Goal: Information Seeking & Learning: Find specific fact

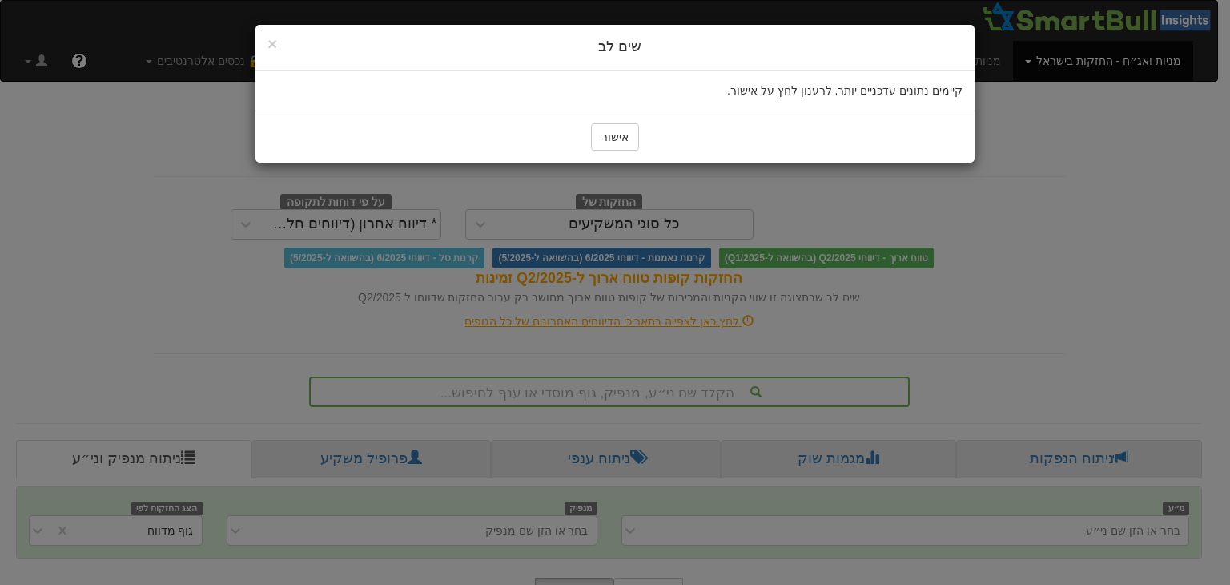
scroll to position [10, 0]
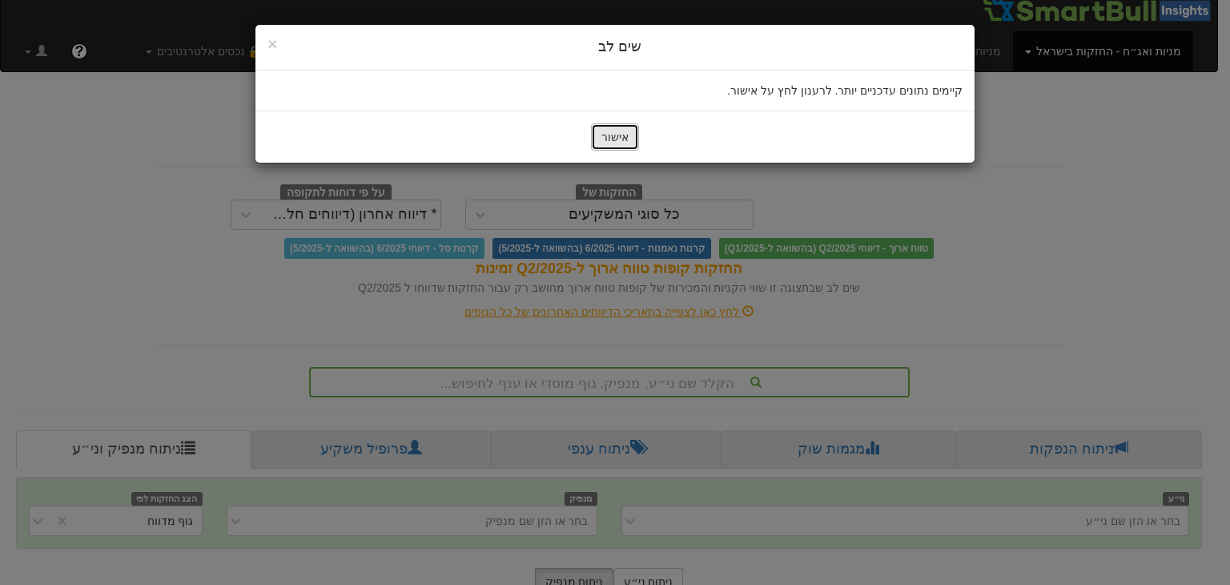
click at [625, 129] on button "אישור" at bounding box center [615, 136] width 48 height 27
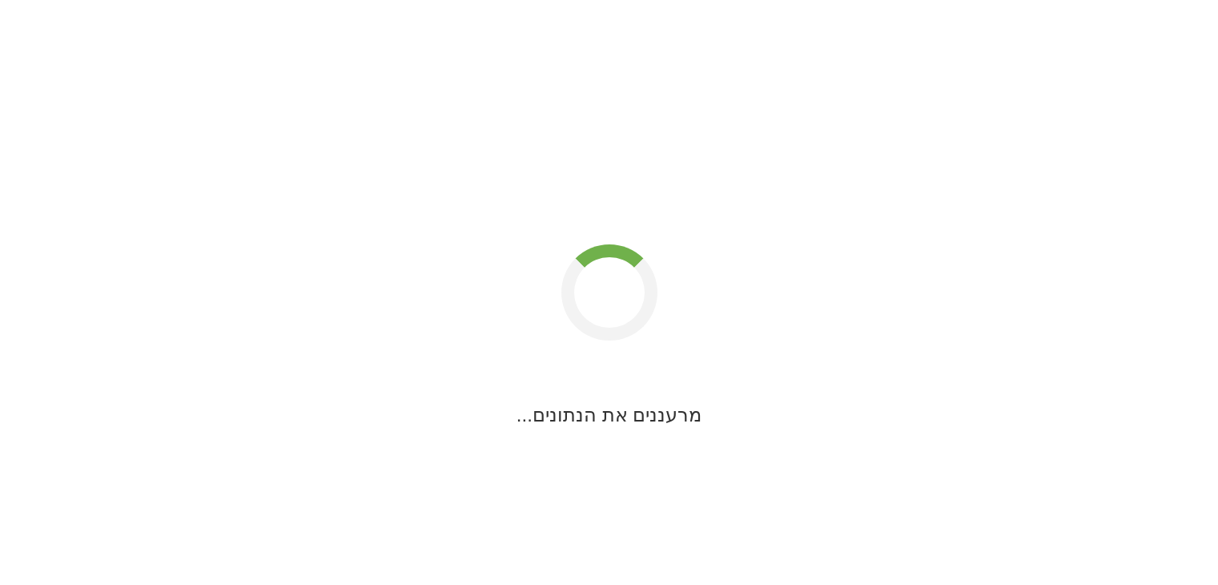
scroll to position [10, 0]
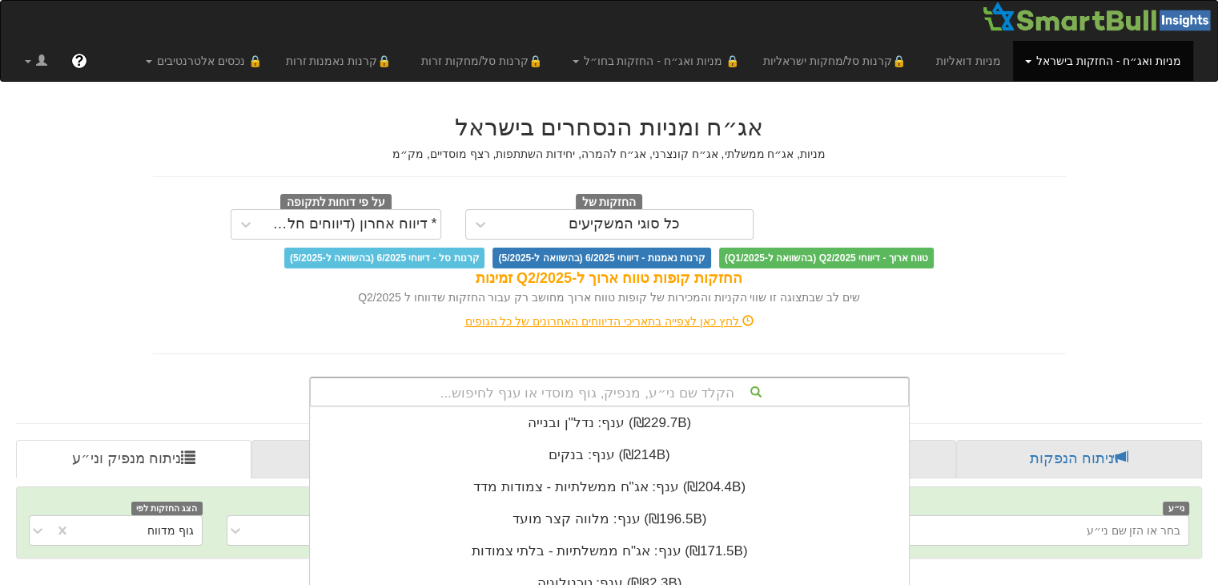
scroll to position [220, 0]
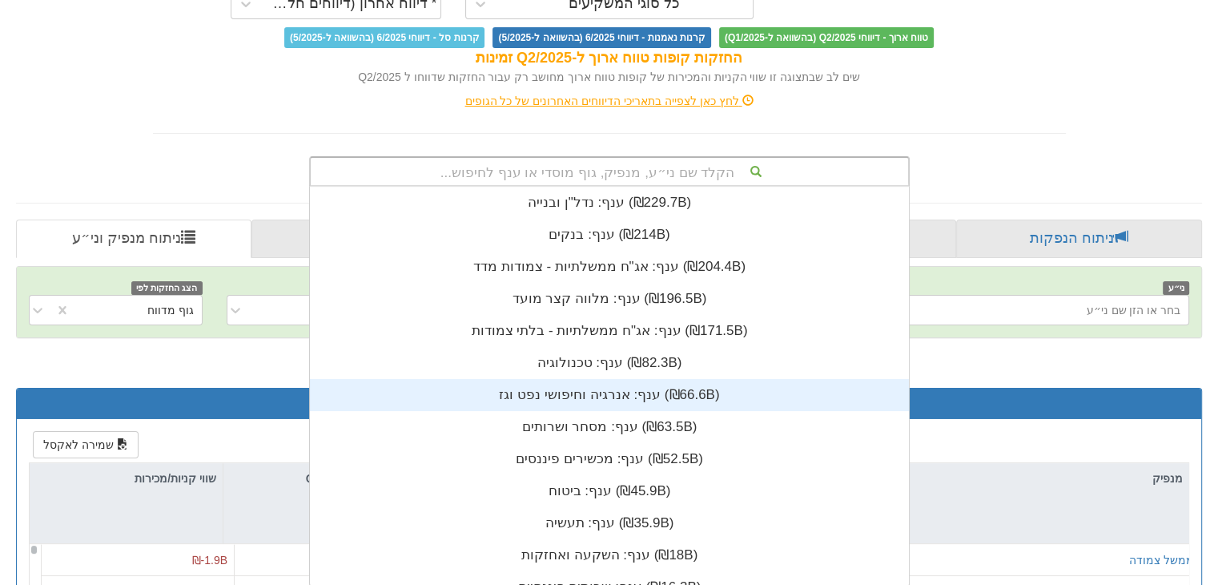
click at [639, 187] on div "הקלד שם ני״ע, מנפיק, גוף מוסדי או ענף לחיפוש... ענף: ‏נדל"ן ובנייה ‎(₪229.7B)‎ …" at bounding box center [609, 171] width 601 height 30
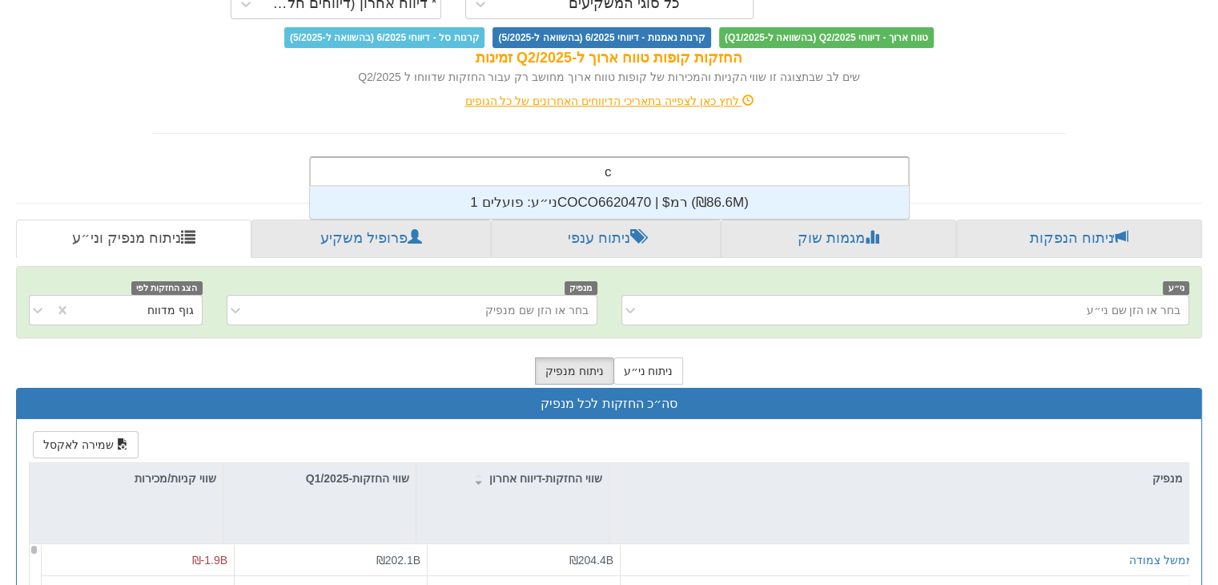
scroll to position [32, 0]
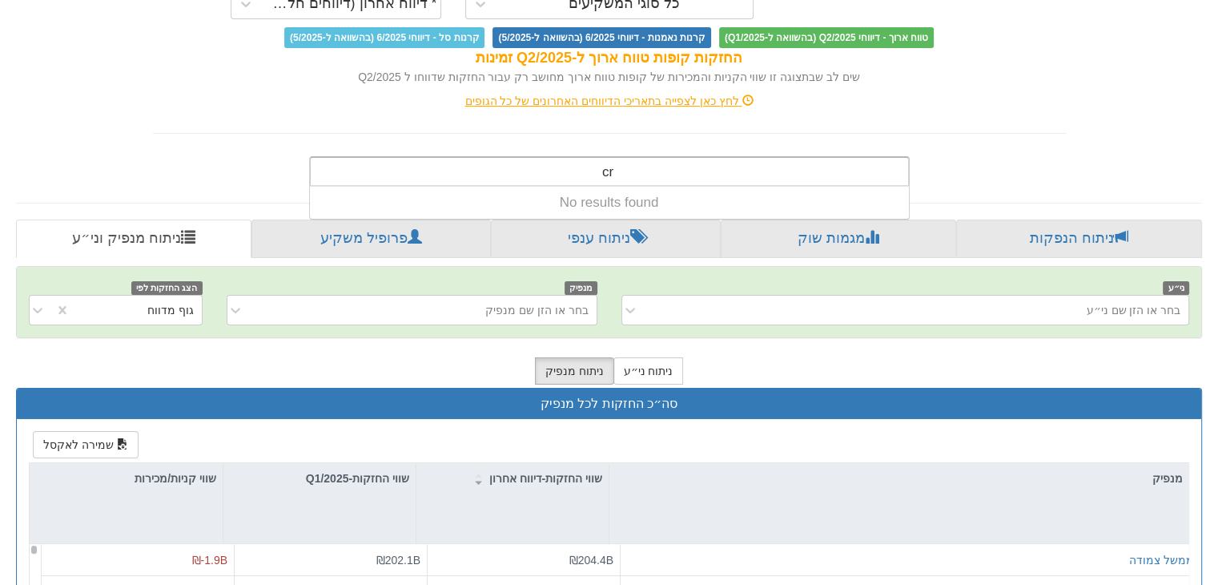
type input "c"
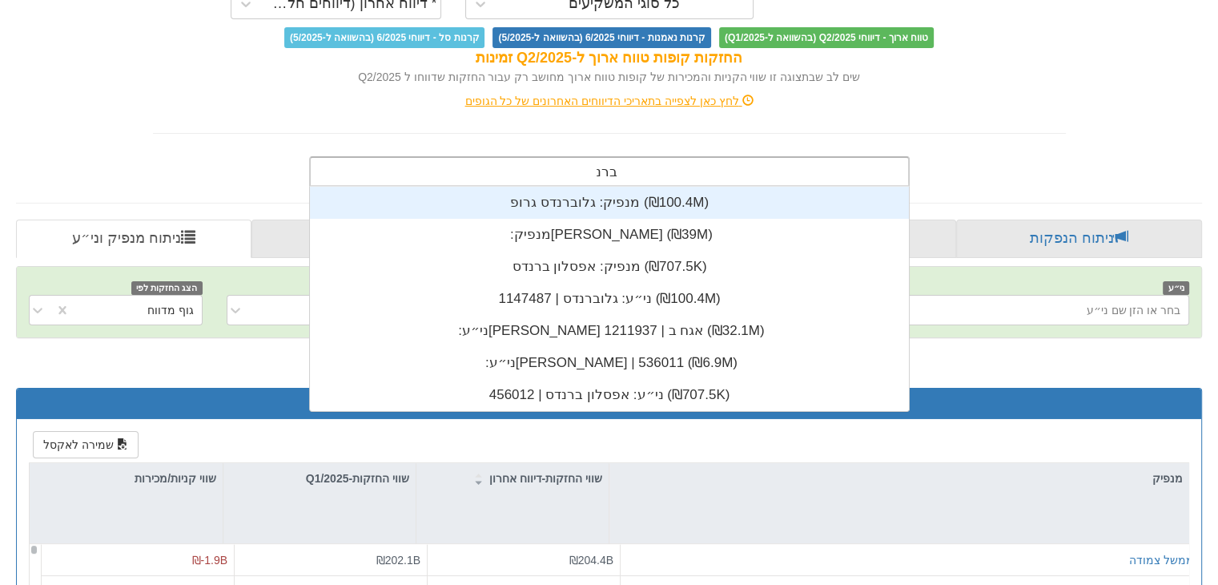
scroll to position [224, 0]
type input "ברנד"
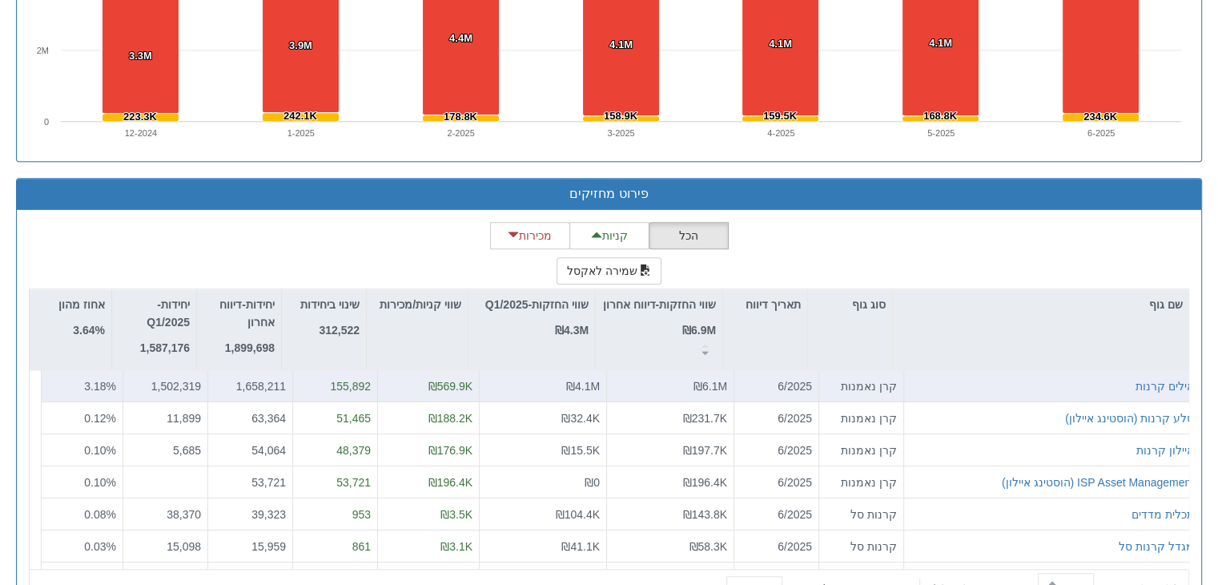
scroll to position [1281, 0]
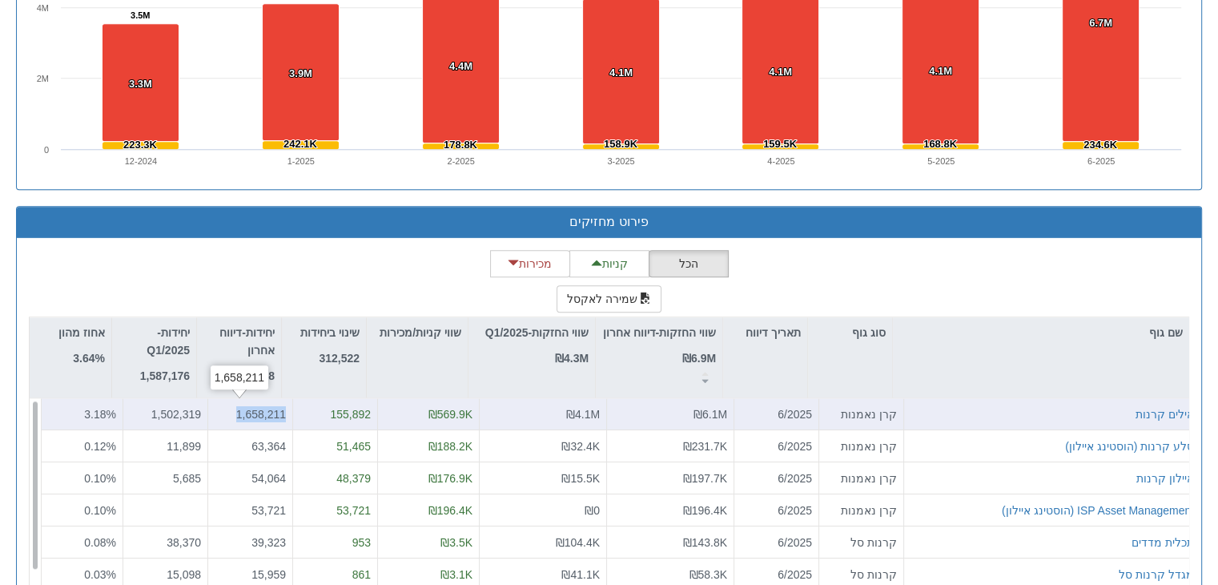
drag, startPoint x: 227, startPoint y: 412, endPoint x: 276, endPoint y: 410, distance: 48.9
click at [276, 410] on div "1,658,211" at bounding box center [250, 414] width 85 height 32
copy div "1,658,211"
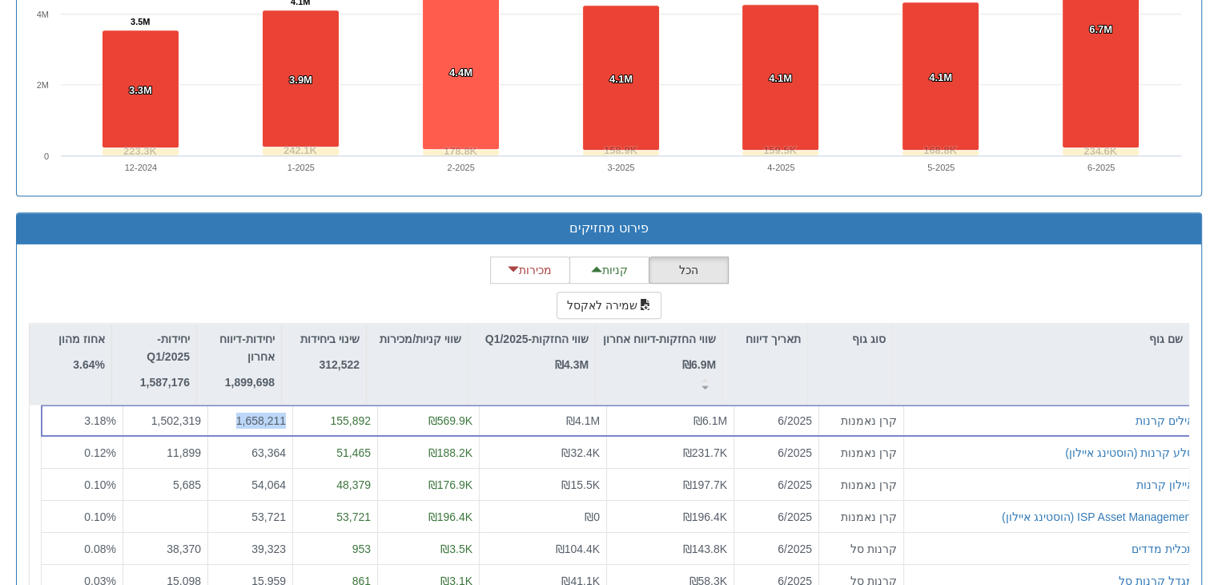
scroll to position [1361, 0]
